Goal: Go to known website: Access a specific website the user already knows

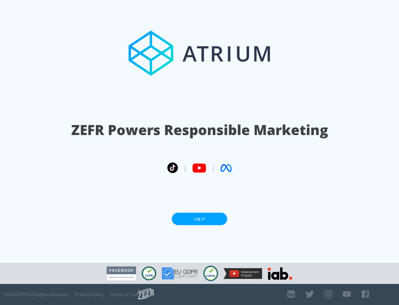
click at [199, 219] on link "Log In" at bounding box center [199, 219] width 55 height 12
